Goal: Check status: Check status

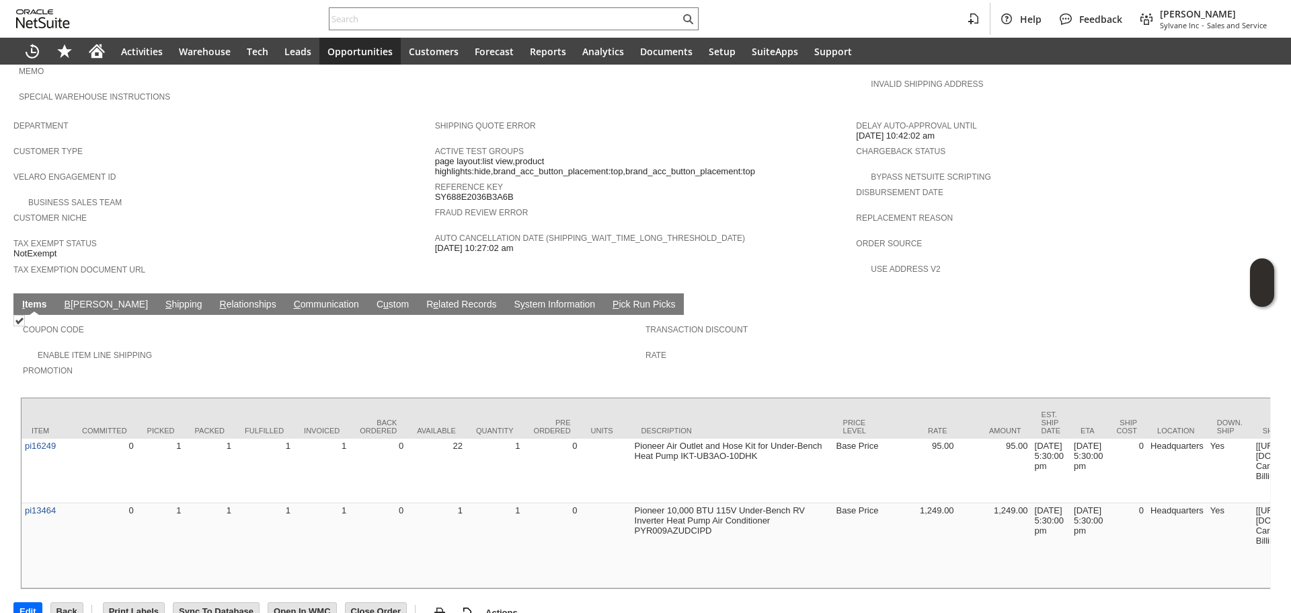
scroll to position [717, 0]
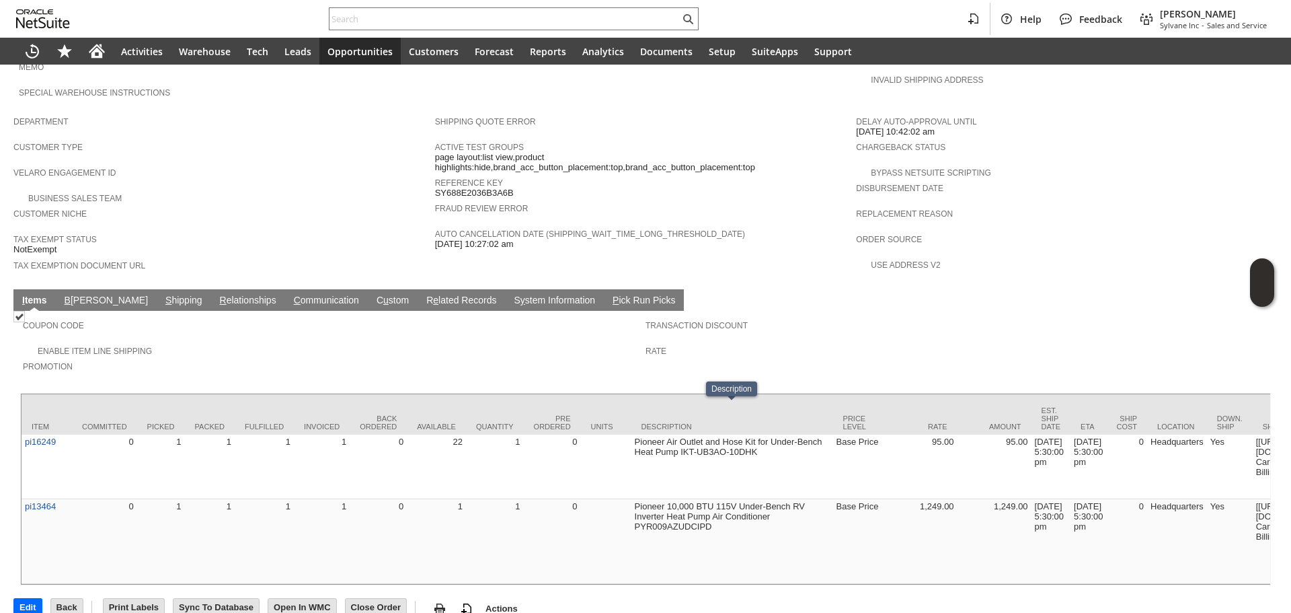
drag, startPoint x: 101, startPoint y: 274, endPoint x: 112, endPoint y: 272, distance: 11.7
click at [157, 289] on td "S hipping" at bounding box center [184, 300] width 54 height 22
click at [162, 295] on link "S hipping" at bounding box center [184, 301] width 44 height 13
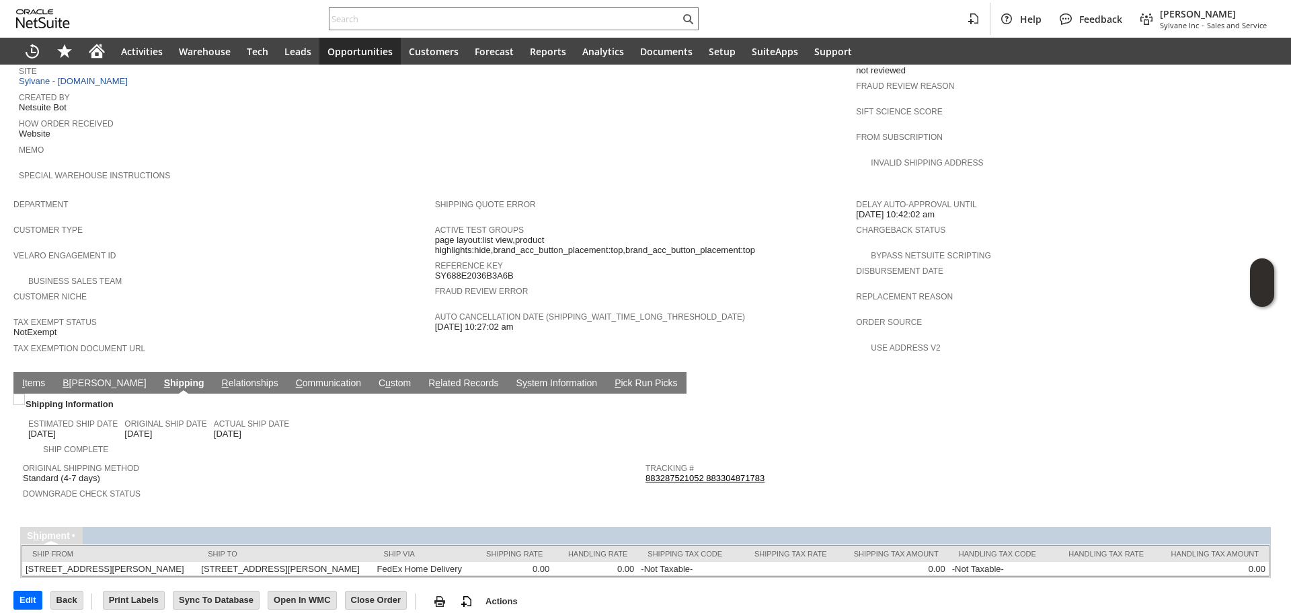
click at [671, 473] on link "883287521052 883304871783" at bounding box center [705, 478] width 119 height 10
drag, startPoint x: 35, startPoint y: 348, endPoint x: 67, endPoint y: 338, distance: 33.8
click at [35, 377] on link "I tems" at bounding box center [34, 383] width 30 height 13
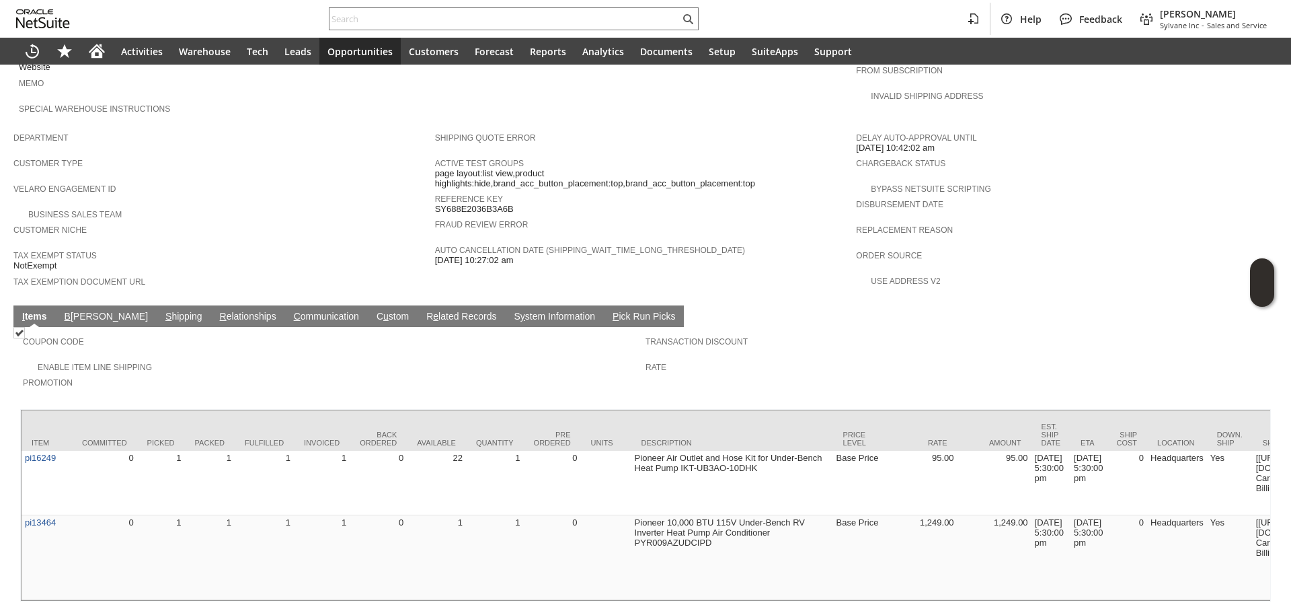
scroll to position [717, 0]
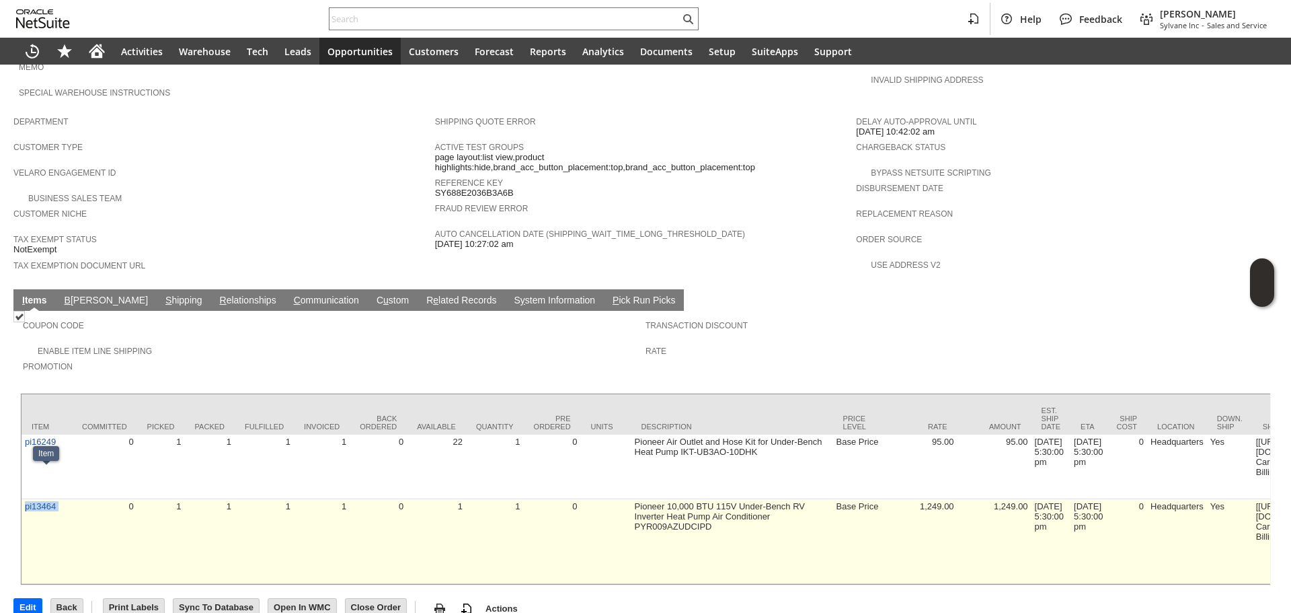
drag, startPoint x: 71, startPoint y: 483, endPoint x: 26, endPoint y: 483, distance: 45.1
copy tr "pi13464"
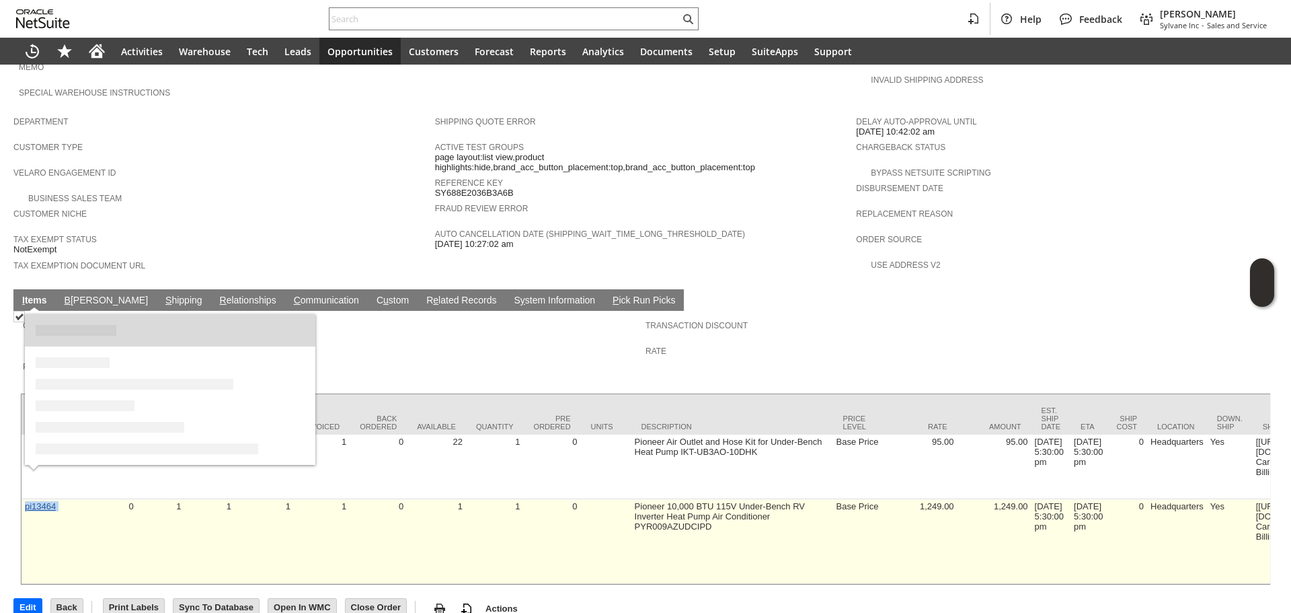
click at [44, 501] on link "pi13464" at bounding box center [40, 506] width 31 height 10
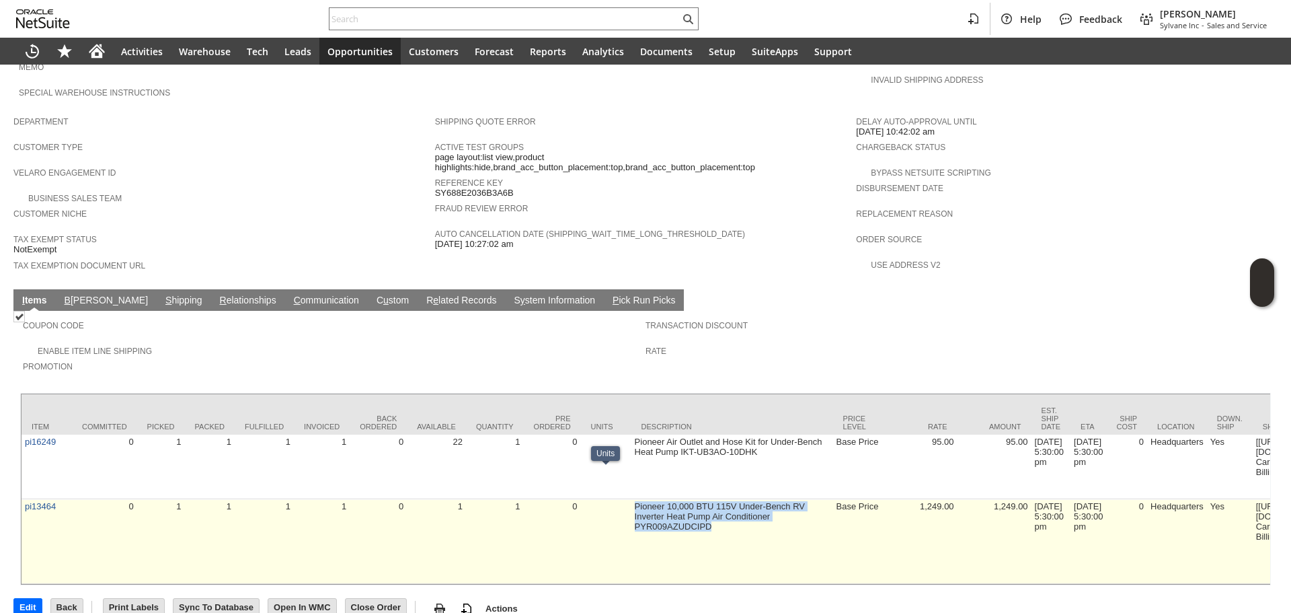
drag, startPoint x: 735, startPoint y: 502, endPoint x: 621, endPoint y: 471, distance: 118.4
click at [621, 499] on td at bounding box center [606, 541] width 50 height 85
click at [30, 501] on link "pi13464" at bounding box center [40, 506] width 31 height 10
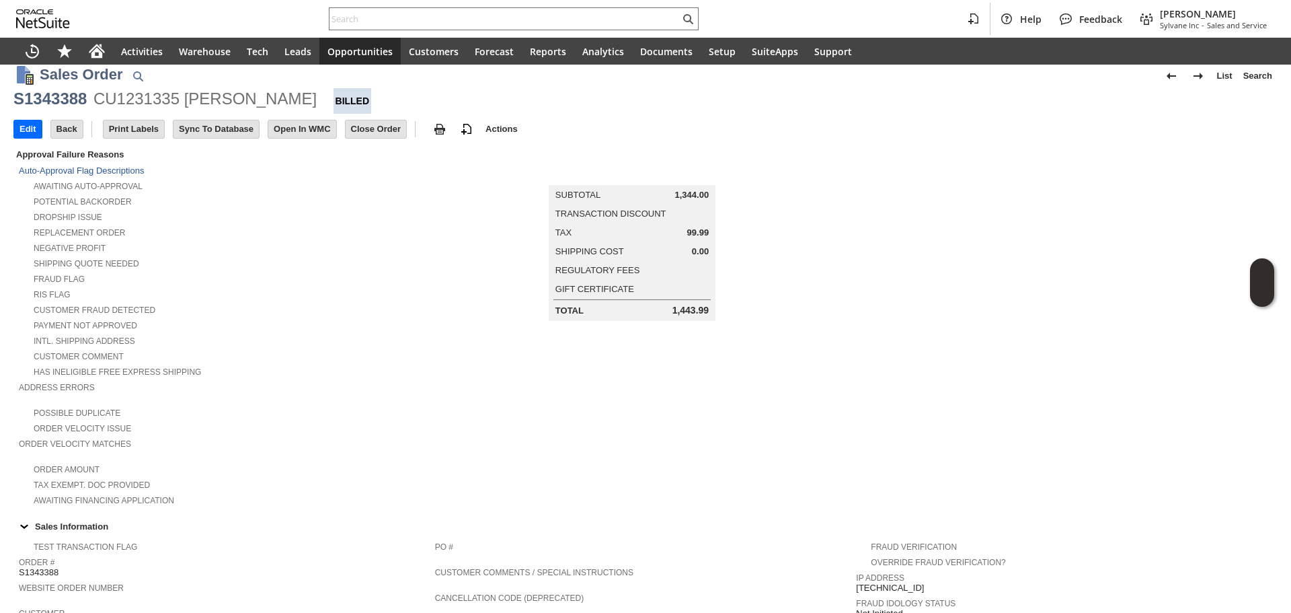
scroll to position [0, 0]
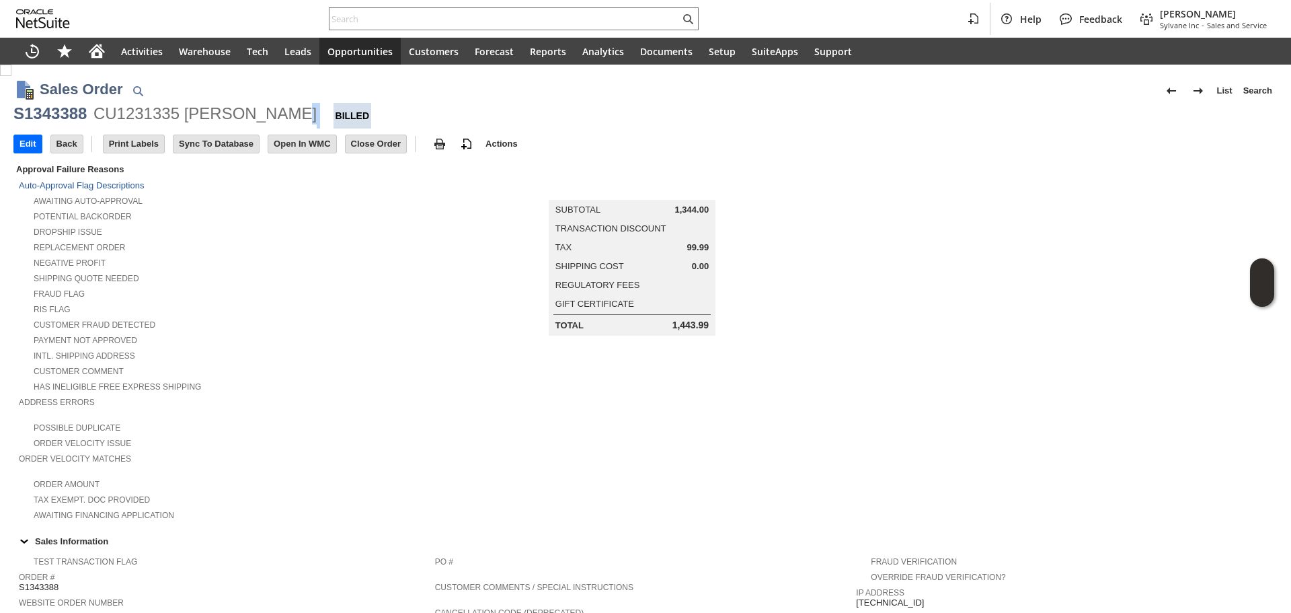
drag, startPoint x: 296, startPoint y: 112, endPoint x: 284, endPoint y: 114, distance: 12.3
click at [284, 114] on div "S1343388 CU1231335 [PERSON_NAME] Billed" at bounding box center [645, 116] width 1264 height 26
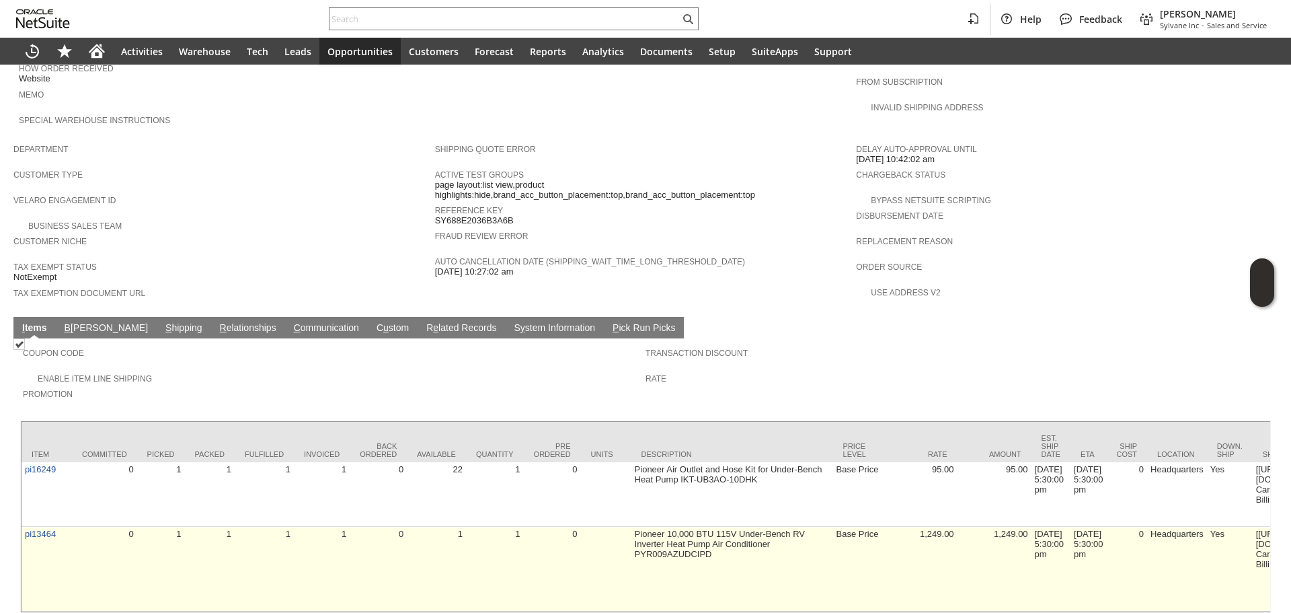
scroll to position [717, 0]
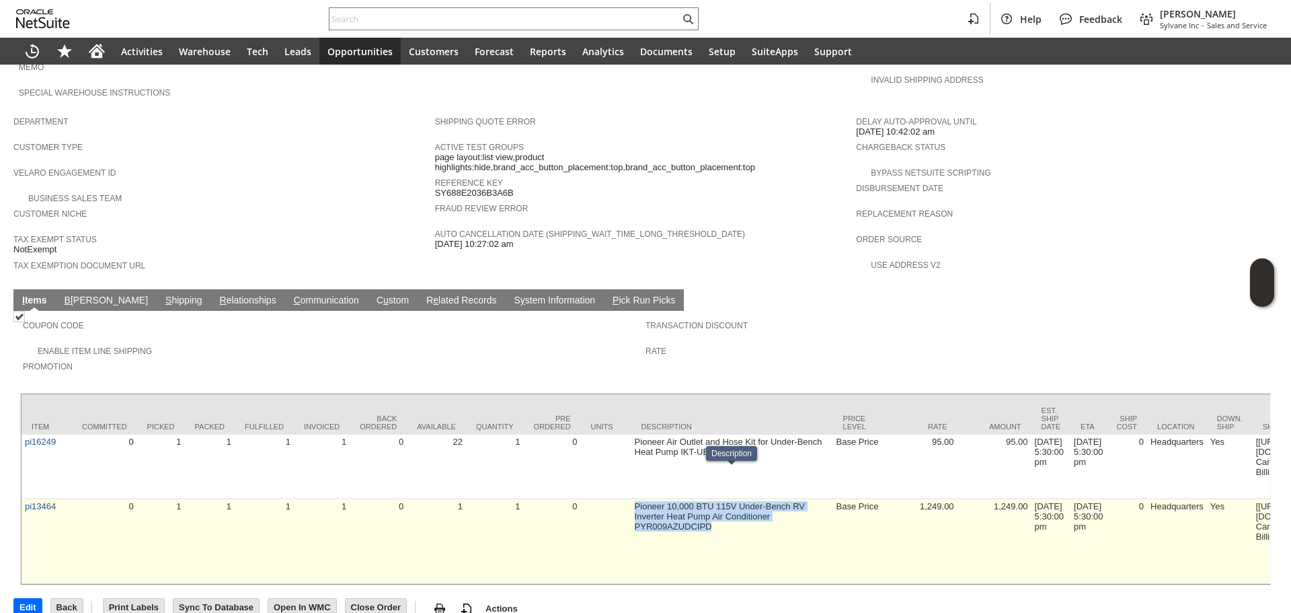
copy td "Pioneer 10,000 BTU 115V Under-Bench RV Inverter Heat Pump Air Conditioner PYR00…"
drag, startPoint x: 631, startPoint y: 471, endPoint x: 720, endPoint y: 481, distance: 89.4
click at [732, 499] on td "Pioneer 10,000 BTU 115V Under-Bench RV Inverter Heat Pump Air Conditioner PYR00…" at bounding box center [732, 541] width 202 height 85
click at [694, 499] on td "Pioneer 10,000 BTU 115V Under-Bench RV Inverter Heat Pump Air Conditioner PYR00…" at bounding box center [732, 541] width 202 height 85
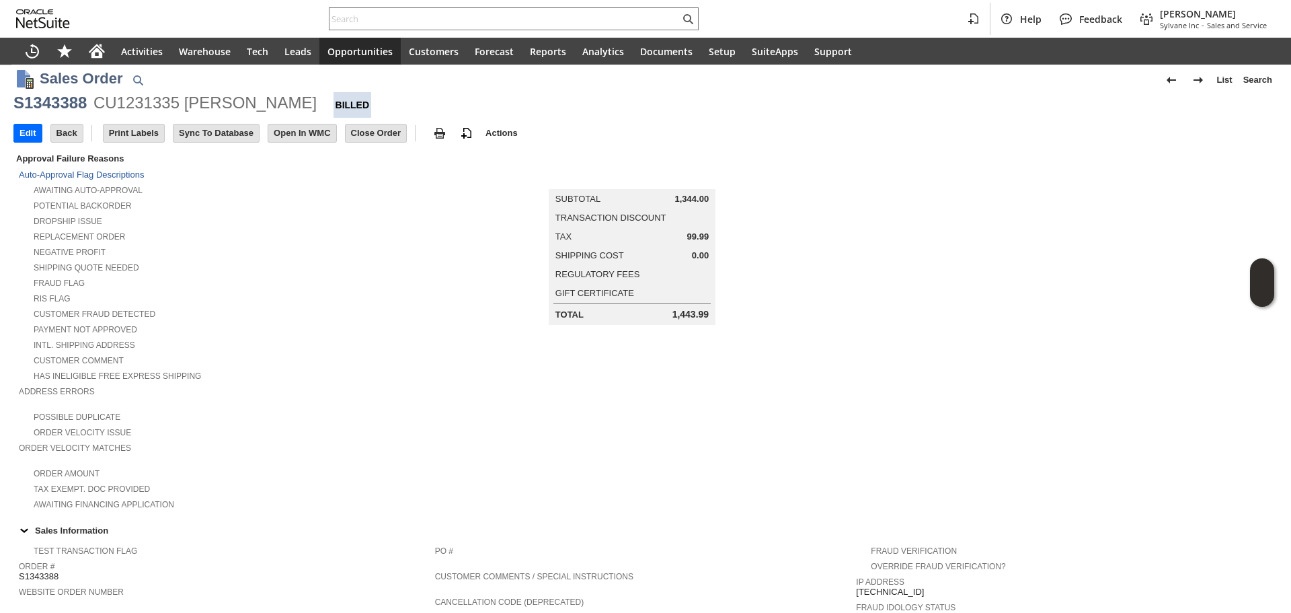
scroll to position [0, 0]
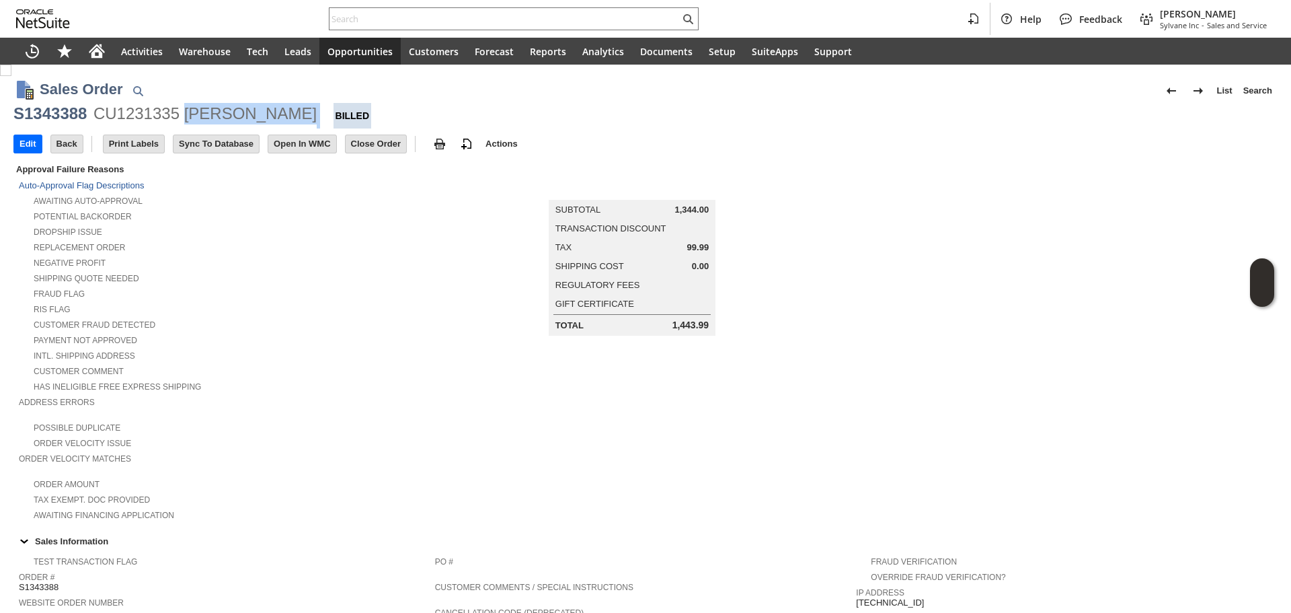
copy div "[PERSON_NAME]"
click at [223, 103] on div "CU1231335 [PERSON_NAME]" at bounding box center [204, 114] width 223 height 22
copy div "[PERSON_NAME]"
drag, startPoint x: 186, startPoint y: 110, endPoint x: 293, endPoint y: 112, distance: 106.3
click at [293, 112] on div "S1343388 CU1231335 [PERSON_NAME] Billed" at bounding box center [645, 116] width 1264 height 26
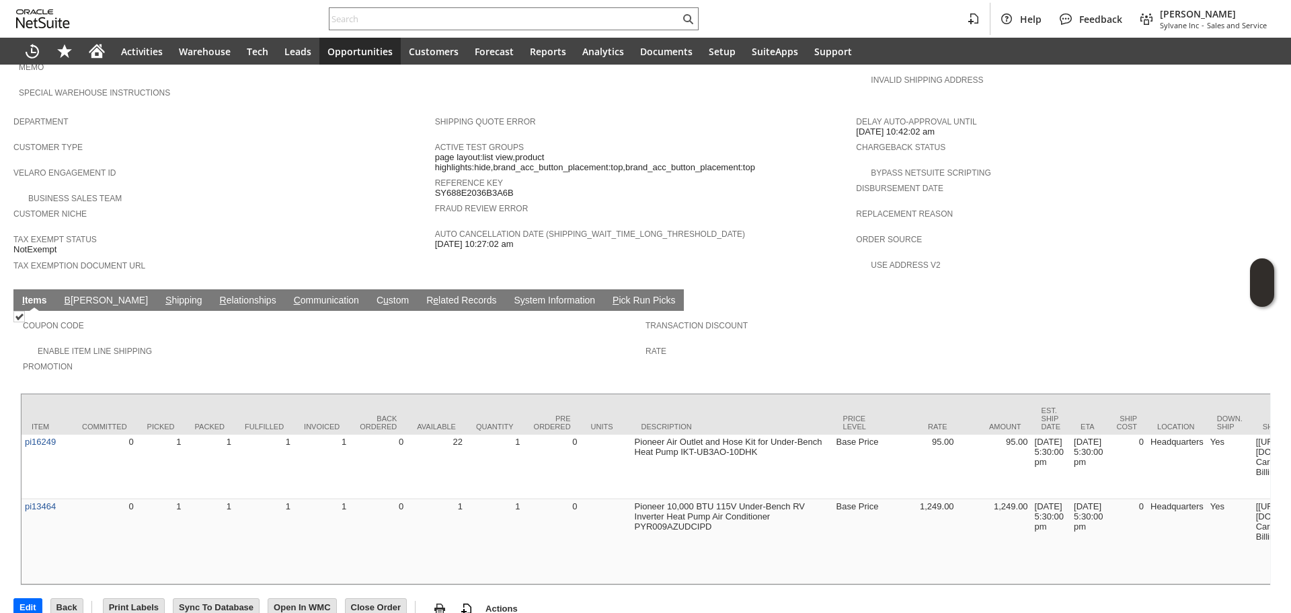
click at [162, 295] on link "S hipping" at bounding box center [184, 301] width 44 height 13
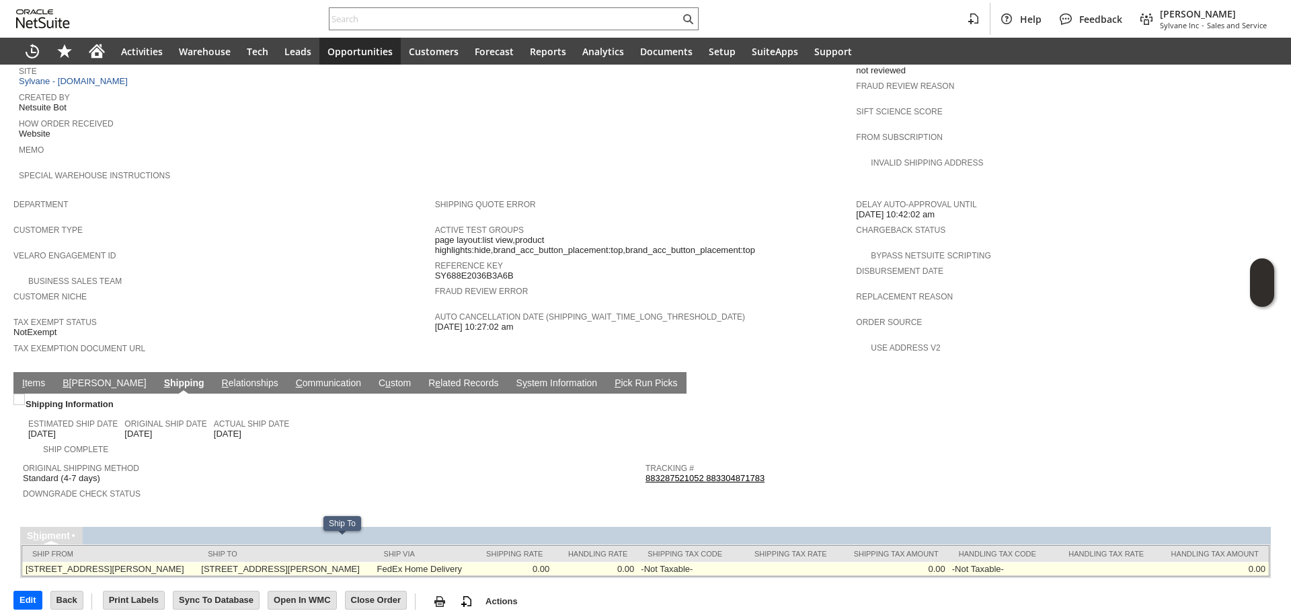
copy td "[STREET_ADDRESS][PERSON_NAME]"
drag, startPoint x: 235, startPoint y: 545, endPoint x: 157, endPoint y: 214, distance: 340.1
click at [271, 561] on td "[STREET_ADDRESS][PERSON_NAME]" at bounding box center [286, 568] width 176 height 14
